Goal: Task Accomplishment & Management: Manage account settings

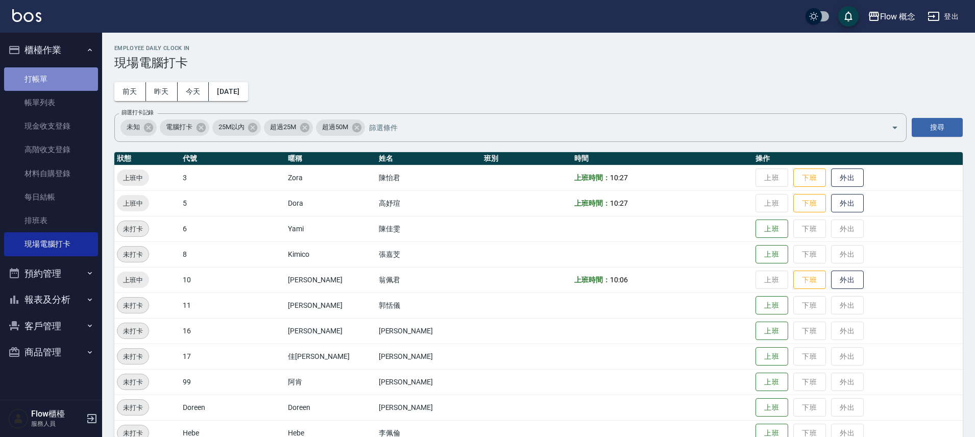
click at [47, 88] on link "打帳單" at bounding box center [51, 78] width 94 height 23
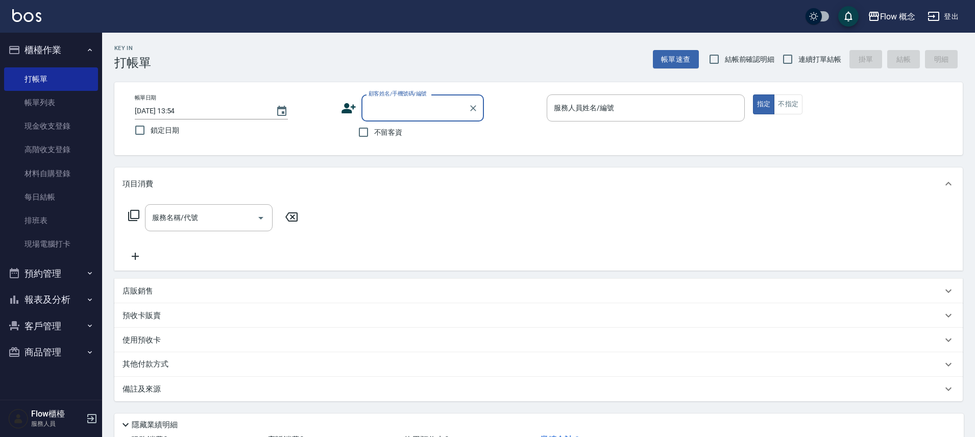
click at [47, 328] on button "客戶管理" at bounding box center [51, 326] width 94 height 27
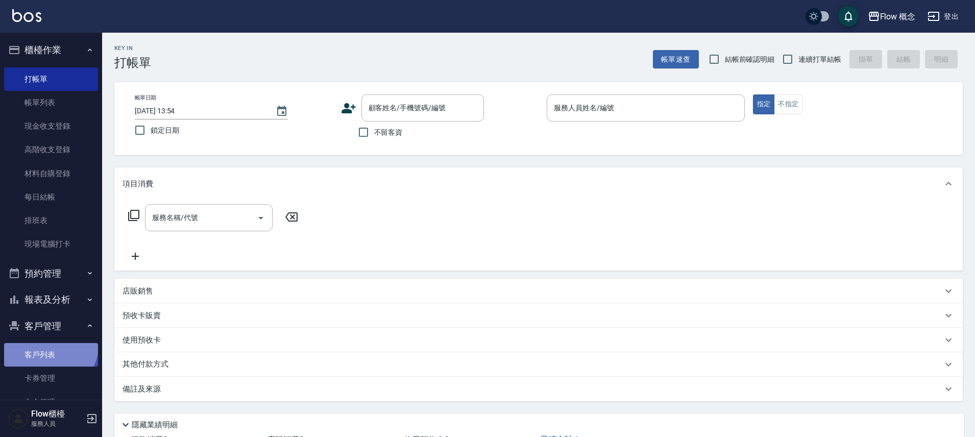
click at [48, 345] on link "客戶列表" at bounding box center [51, 354] width 94 height 23
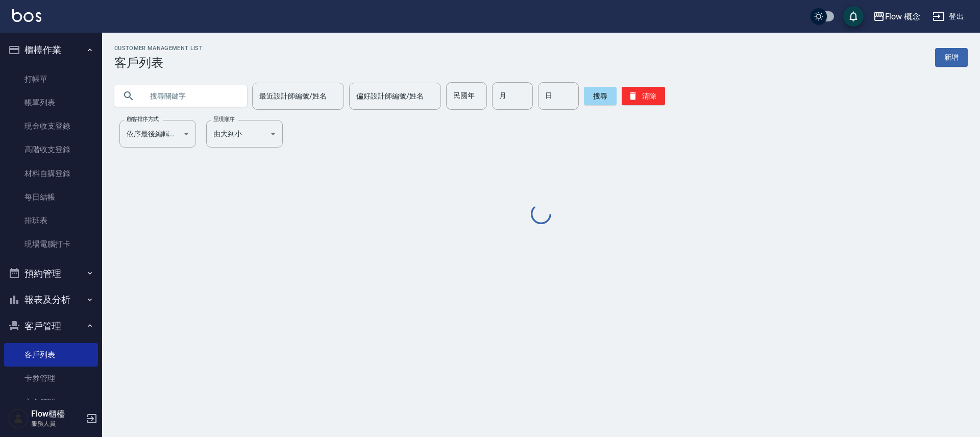
click at [210, 98] on input "text" at bounding box center [191, 96] width 96 height 28
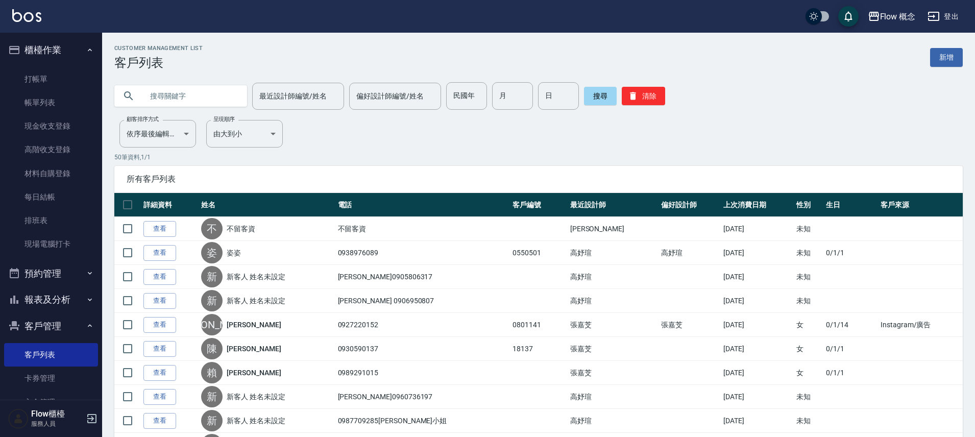
paste input "0928001206"
type input "0928001206"
click at [588, 96] on button "搜尋" at bounding box center [600, 96] width 33 height 18
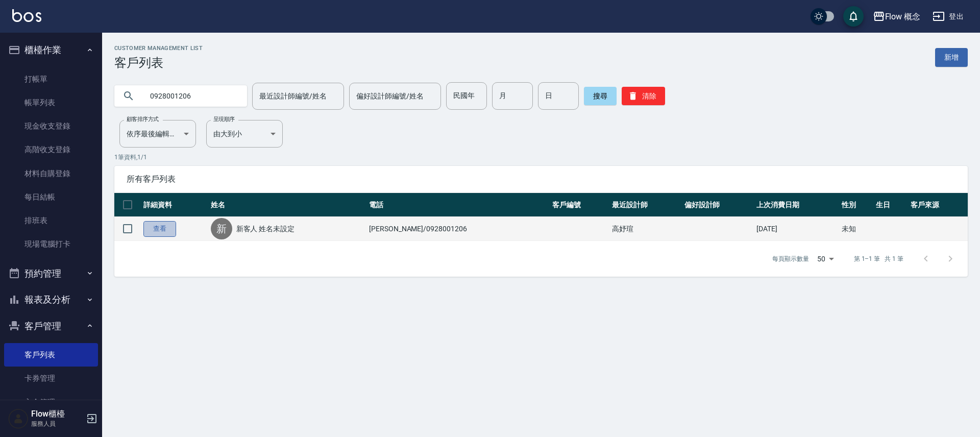
click at [169, 233] on link "查看" at bounding box center [159, 229] width 33 height 16
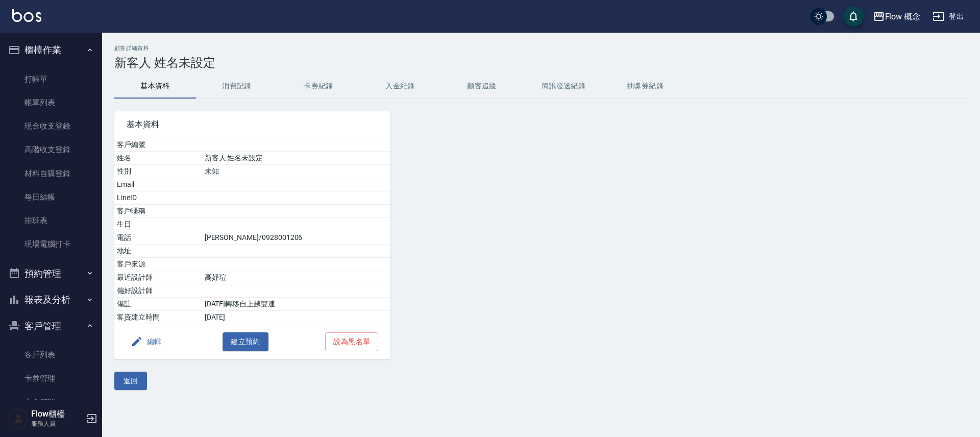
click at [243, 84] on button "消費記錄" at bounding box center [237, 86] width 82 height 25
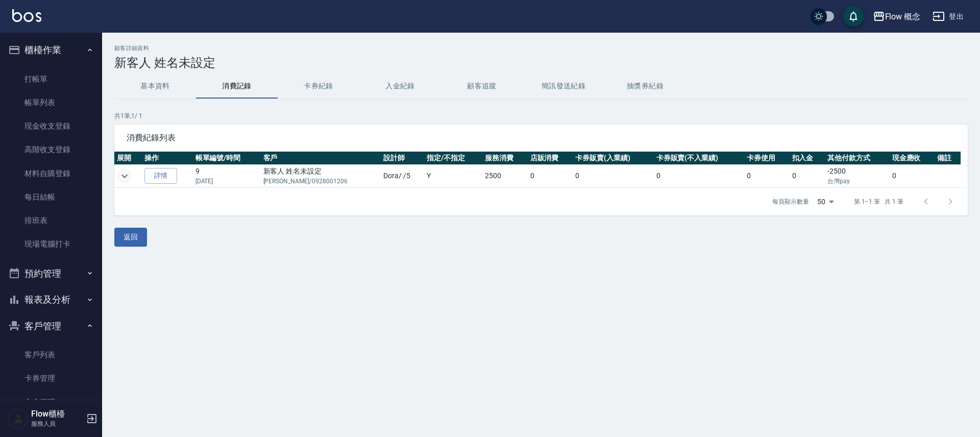
click at [125, 173] on icon "expand row" at bounding box center [124, 176] width 12 height 12
